Goal: Task Accomplishment & Management: Use online tool/utility

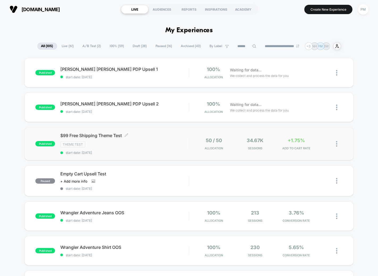
click at [149, 139] on div "$99 Free Shipping Theme Test Click to edit experience details Click to edit exp…" at bounding box center [124, 144] width 128 height 22
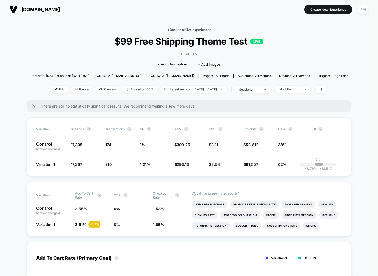
click at [185, 28] on link "< Back to all live experiences" at bounding box center [189, 30] width 44 height 4
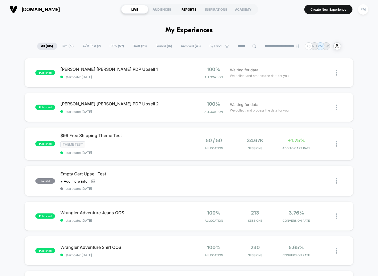
click at [184, 8] on div "REPORTS" at bounding box center [188, 9] width 27 height 9
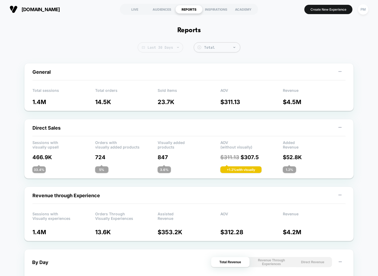
click at [169, 46] on span "Last 30 Days" at bounding box center [160, 47] width 45 height 10
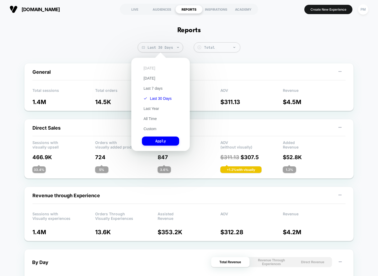
click at [150, 66] on button "[DATE]" at bounding box center [149, 68] width 15 height 5
click at [153, 137] on button "Apply" at bounding box center [160, 140] width 37 height 9
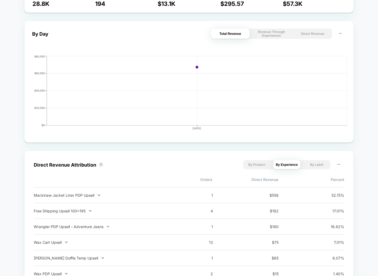
scroll to position [230, 0]
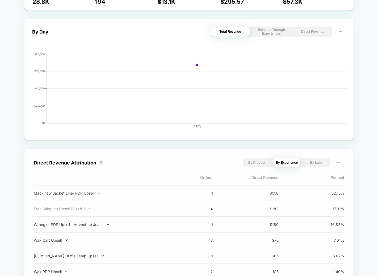
click at [69, 209] on div "Free Shipping Upsell 100<195" at bounding box center [104, 208] width 140 height 5
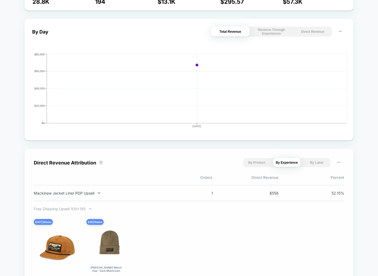
click at [68, 207] on div "Free Shipping Upsell 100<195" at bounding box center [104, 208] width 140 height 5
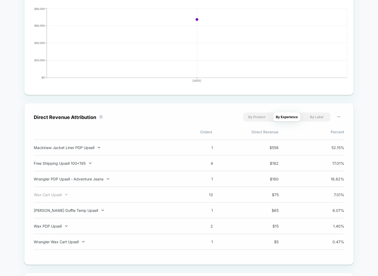
scroll to position [0, 0]
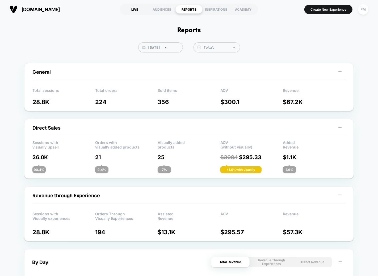
click at [132, 7] on div "LIVE" at bounding box center [134, 9] width 27 height 9
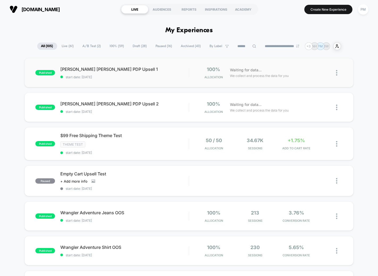
scroll to position [6, 0]
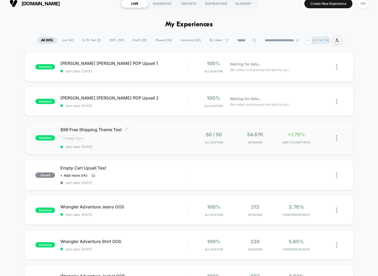
click at [146, 140] on div "Theme Test" at bounding box center [124, 138] width 128 height 6
